Goal: Information Seeking & Learning: Find specific page/section

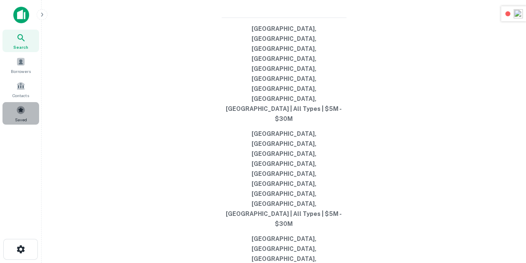
click at [25, 113] on div "Saved" at bounding box center [20, 113] width 37 height 22
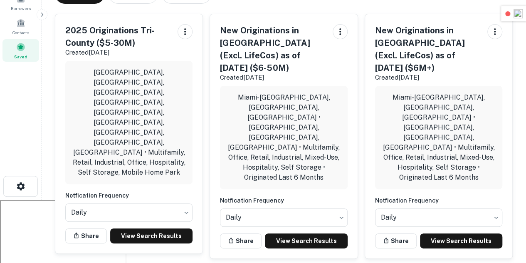
scroll to position [64, 0]
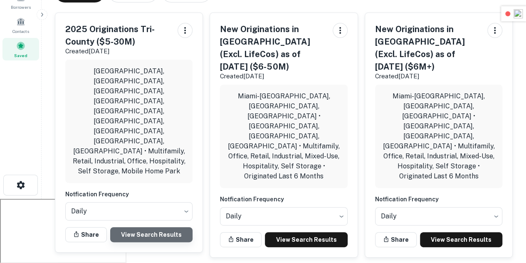
click at [169, 227] on link "View Search Results" at bounding box center [151, 234] width 82 height 15
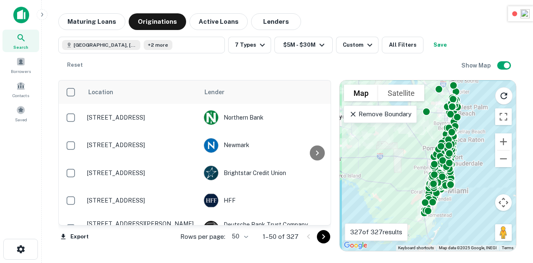
click at [324, 240] on icon "Go to next page" at bounding box center [323, 236] width 10 height 10
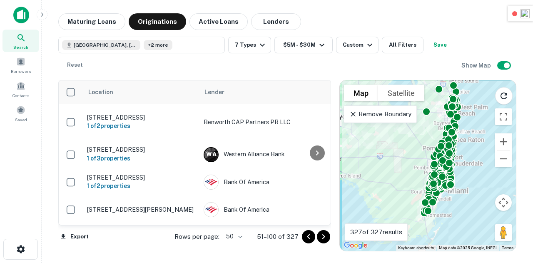
click at [324, 240] on icon "Go to next page" at bounding box center [323, 236] width 10 height 10
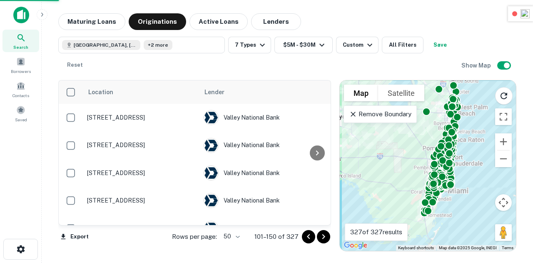
click at [319, 237] on icon "Go to next page" at bounding box center [323, 236] width 10 height 10
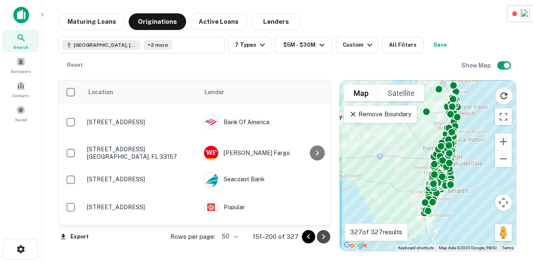
click at [322, 231] on icon "Go to next page" at bounding box center [323, 236] width 10 height 10
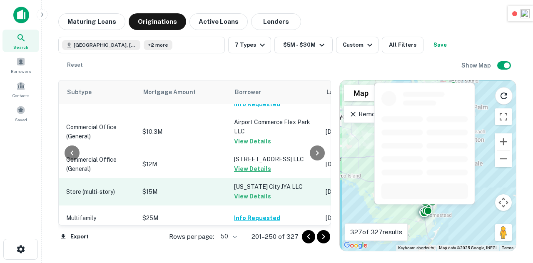
scroll to position [1389, 408]
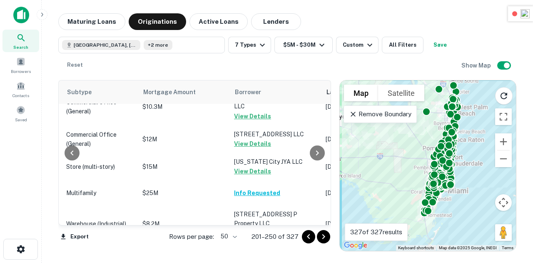
click at [327, 235] on icon "Go to next page" at bounding box center [323, 236] width 10 height 10
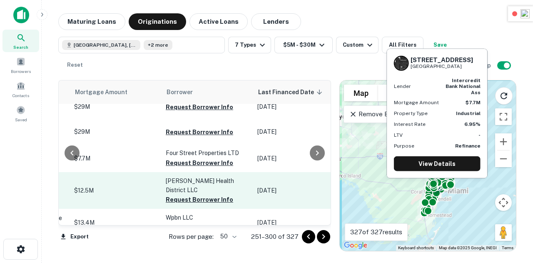
scroll to position [171, 471]
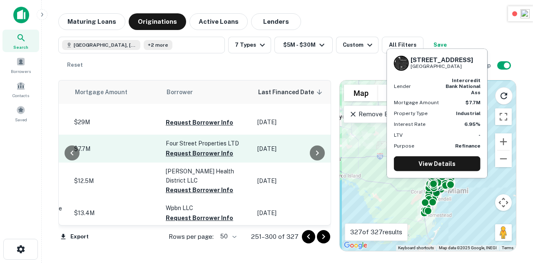
click at [167, 151] on button "Request Borrower Info" at bounding box center [199, 153] width 67 height 10
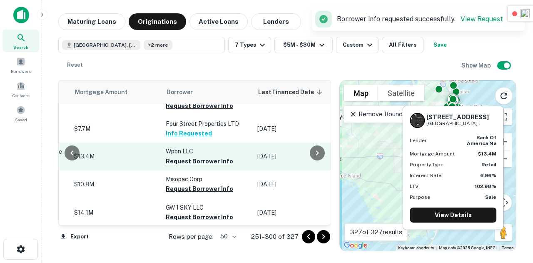
scroll to position [233, 471]
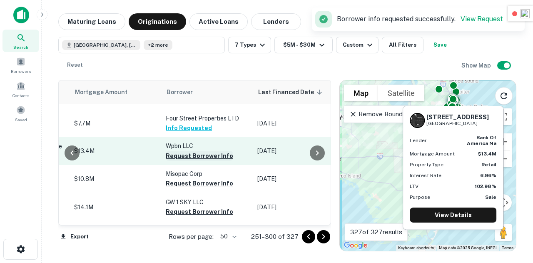
click at [166, 152] on button "Request Borrower Info" at bounding box center [199, 156] width 67 height 10
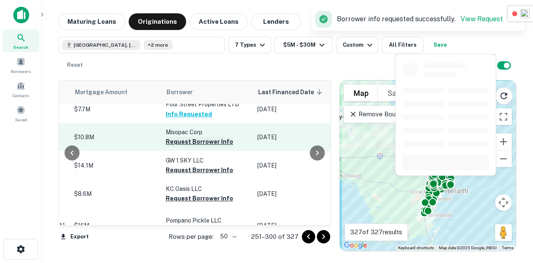
scroll to position [275, 471]
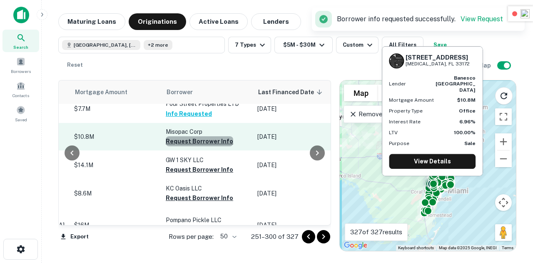
click at [178, 136] on button "Request Borrower Info" at bounding box center [199, 141] width 67 height 10
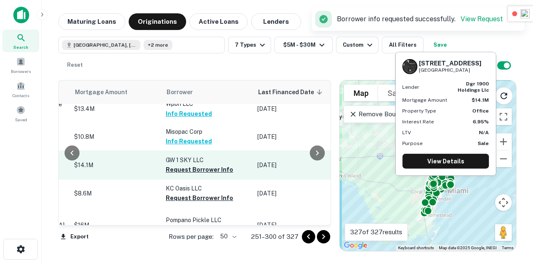
scroll to position [295, 471]
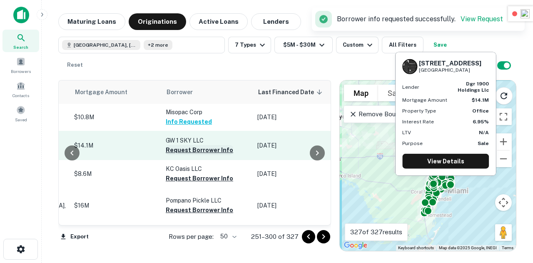
click at [182, 145] on button "Request Borrower Info" at bounding box center [199, 150] width 67 height 10
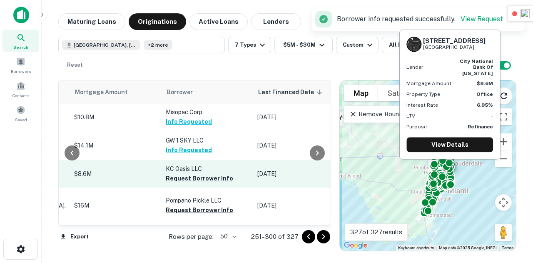
scroll to position [322, 471]
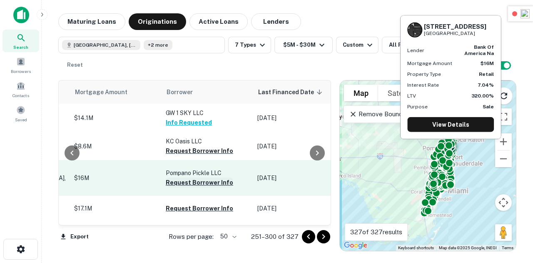
click at [187, 177] on button "Request Borrower Info" at bounding box center [199, 182] width 67 height 10
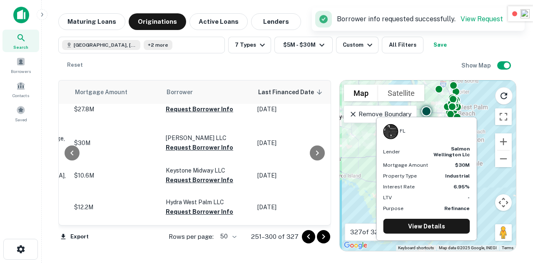
scroll to position [494, 471]
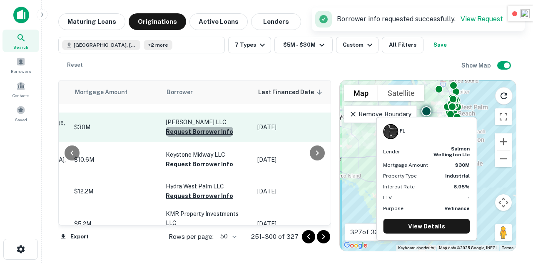
click at [178, 129] on button "Request Borrower Info" at bounding box center [199, 132] width 67 height 10
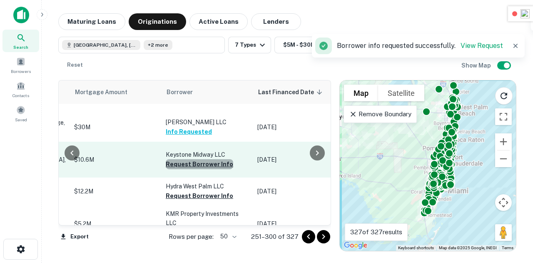
click at [186, 159] on button "Request Borrower Info" at bounding box center [199, 164] width 67 height 10
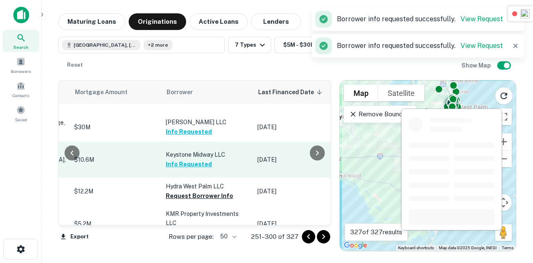
click at [179, 191] on button "Request Borrower Info" at bounding box center [199, 196] width 67 height 10
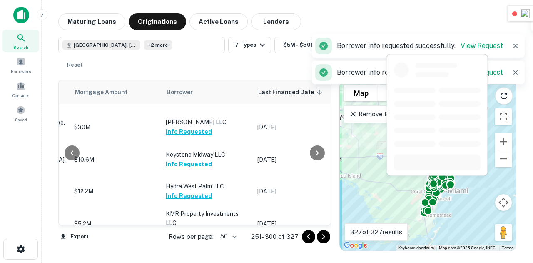
scroll to position [556, 471]
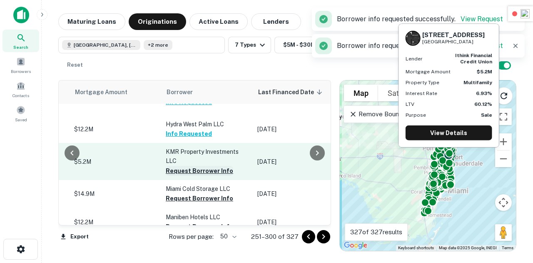
click at [166, 166] on button "Request Borrower Info" at bounding box center [199, 171] width 67 height 10
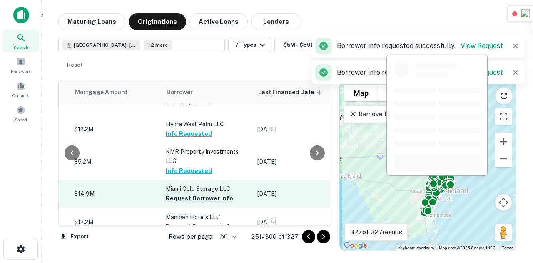
click at [184, 193] on button "Request Borrower Info" at bounding box center [199, 198] width 67 height 10
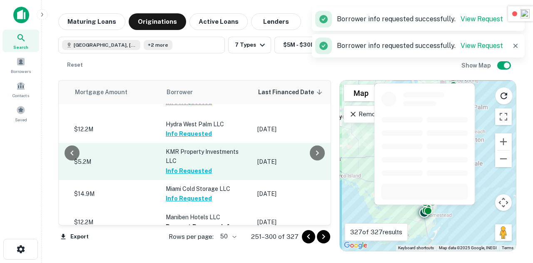
scroll to position [607, 471]
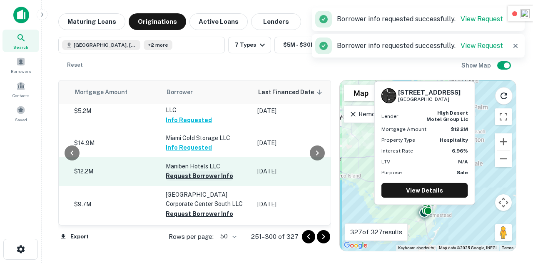
click at [170, 171] on button "Request Borrower Info" at bounding box center [199, 176] width 67 height 10
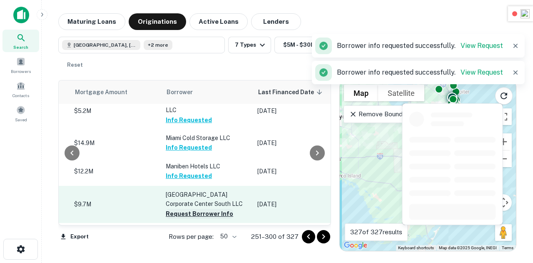
scroll to position [650, 471]
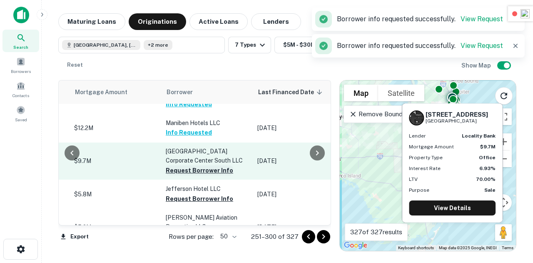
click at [189, 165] on button "Request Borrower Info" at bounding box center [199, 170] width 67 height 10
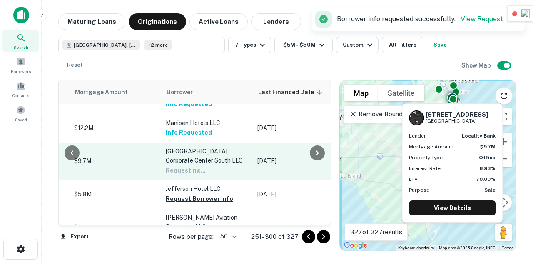
scroll to position [672, 471]
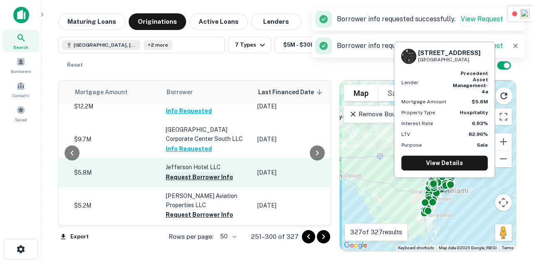
click at [172, 172] on button "Request Borrower Info" at bounding box center [199, 177] width 67 height 10
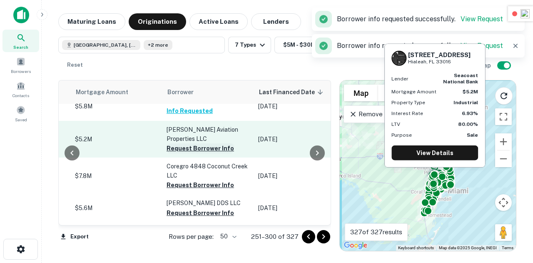
scroll to position [738, 470]
click at [171, 143] on button "Request Borrower Info" at bounding box center [200, 148] width 67 height 10
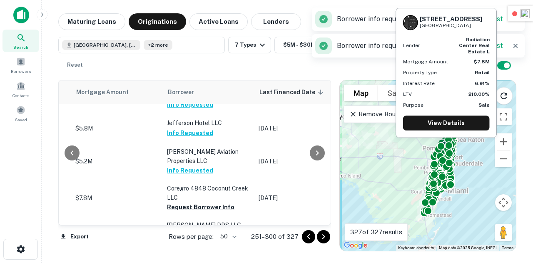
scroll to position [717, 470]
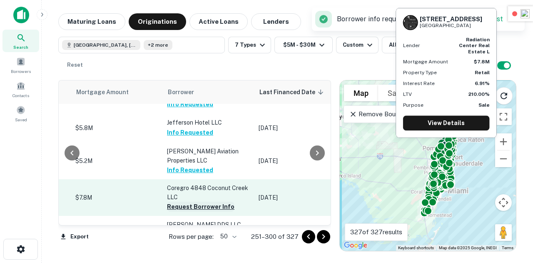
click at [175, 201] on button "Request Borrower Info" at bounding box center [200, 206] width 67 height 10
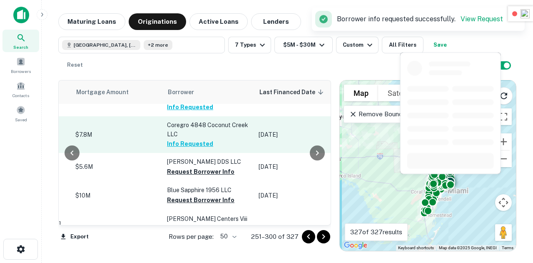
scroll to position [786, 470]
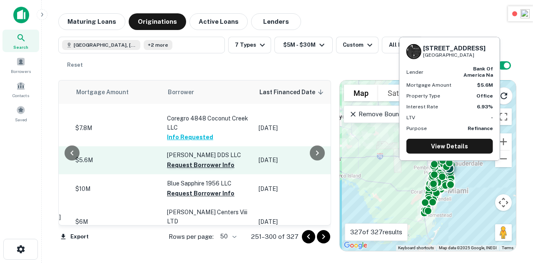
click at [176, 160] on button "Request Borrower Info" at bounding box center [200, 165] width 67 height 10
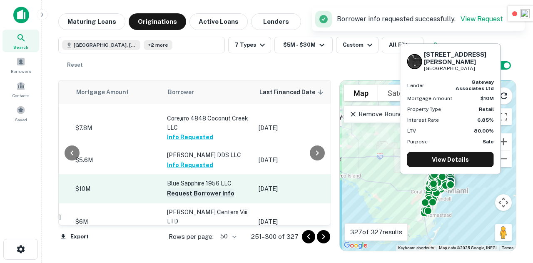
click at [181, 188] on button "Request Borrower Info" at bounding box center [200, 193] width 67 height 10
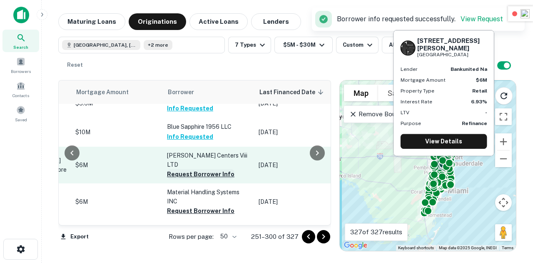
scroll to position [873, 470]
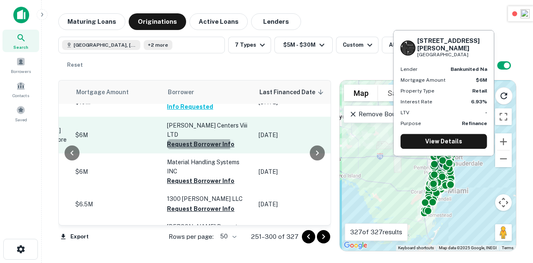
click at [167, 139] on button "Request Borrower Info" at bounding box center [200, 144] width 67 height 10
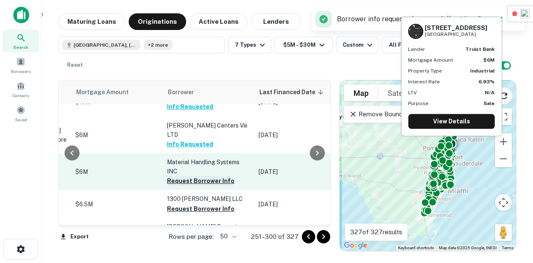
click at [171, 176] on button "Request Borrower Info" at bounding box center [200, 181] width 67 height 10
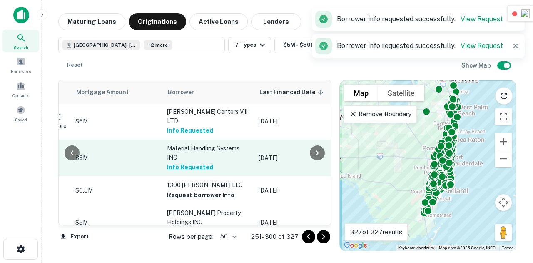
scroll to position [887, 470]
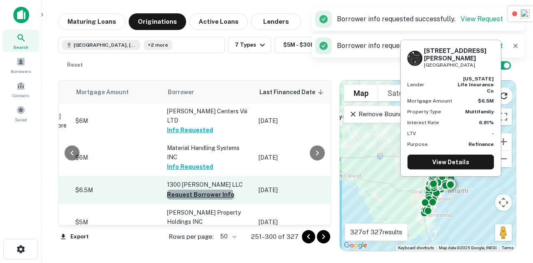
click at [176, 189] on button "Request Borrower Info" at bounding box center [200, 194] width 67 height 10
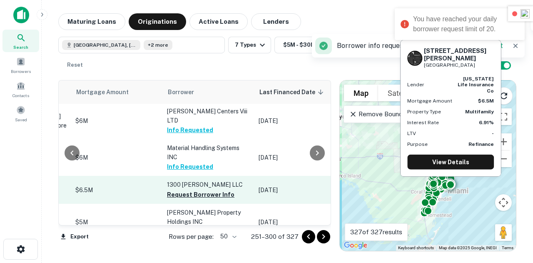
scroll to position [900, 470]
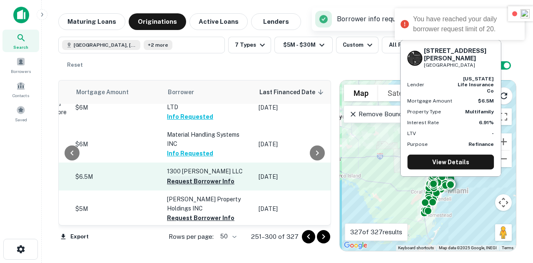
click at [186, 176] on button "Request Borrower Info" at bounding box center [200, 181] width 67 height 10
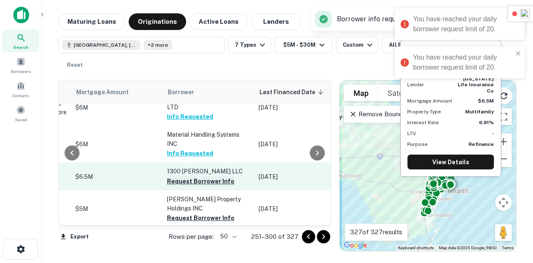
click at [186, 176] on button "Request Borrower Info" at bounding box center [200, 181] width 67 height 10
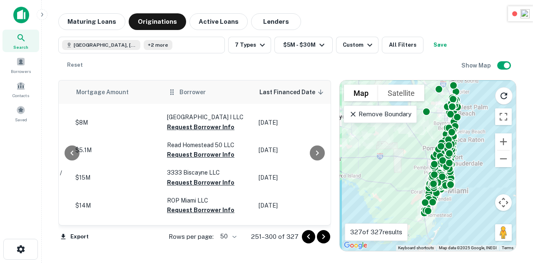
scroll to position [1198, 470]
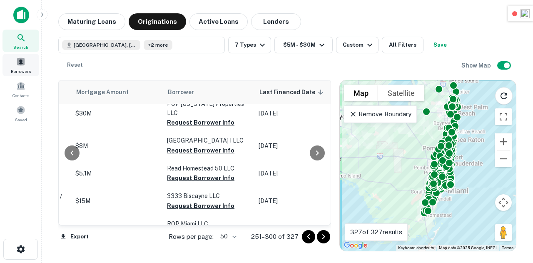
click at [20, 61] on span at bounding box center [20, 61] width 9 height 9
